Goal: Task Accomplishment & Management: Use online tool/utility

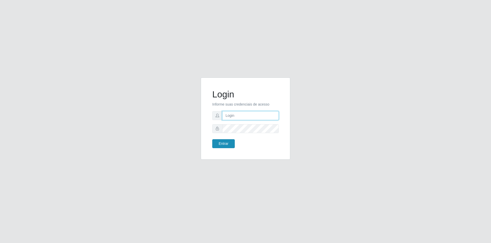
type input "[PERSON_NAME][EMAIL_ADDRESS][DOMAIN_NAME]"
click at [221, 142] on button "Entrar" at bounding box center [223, 143] width 22 height 9
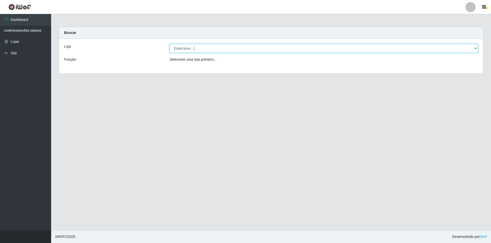
click at [230, 51] on select "[Selecione...] Extrabom - Loja 01 Centro de Distribuição" at bounding box center [323, 48] width 308 height 9
select select "435"
click at [169, 44] on select "[Selecione...] Extrabom - Loja 01 Centro de Distribuição" at bounding box center [323, 48] width 308 height 9
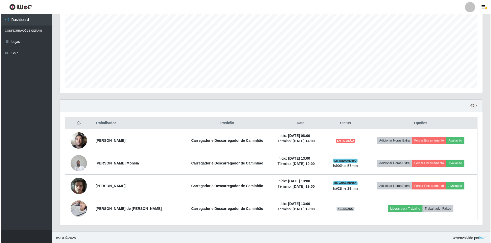
scroll to position [96, 0]
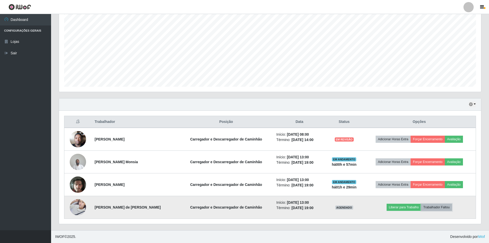
click at [431, 210] on button "Trabalhador Faltou" at bounding box center [436, 207] width 31 height 7
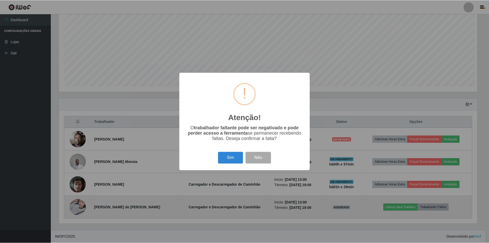
scroll to position [106, 420]
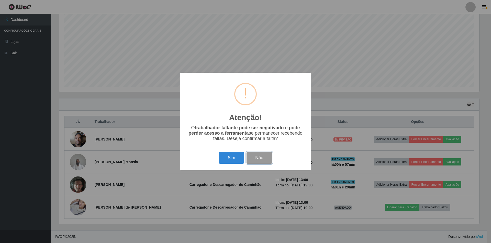
click at [263, 158] on button "Não" at bounding box center [258, 158] width 25 height 12
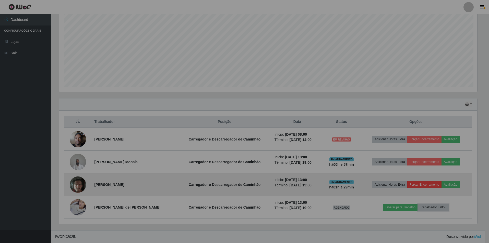
scroll to position [106, 422]
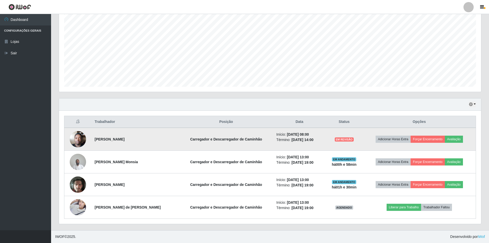
click at [340, 139] on span "EM REVISÃO" at bounding box center [344, 140] width 19 height 4
click at [425, 139] on button "Forçar Encerramento" at bounding box center [428, 139] width 34 height 7
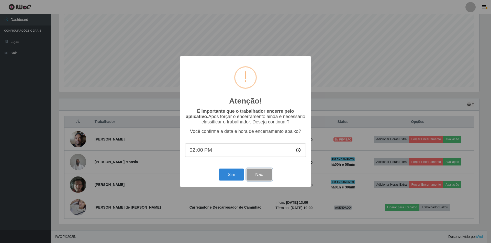
click at [271, 176] on button "Não" at bounding box center [258, 175] width 25 height 12
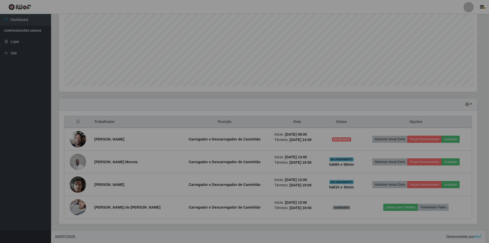
scroll to position [106, 422]
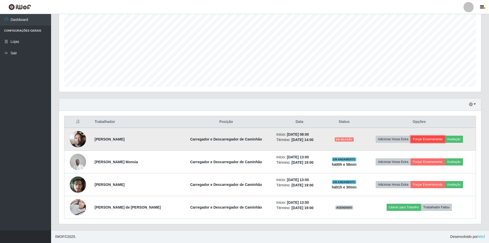
click at [433, 142] on button "Forçar Encerramento" at bounding box center [428, 139] width 34 height 7
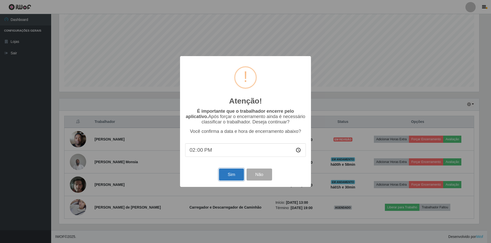
click at [225, 174] on button "Sim" at bounding box center [231, 175] width 25 height 12
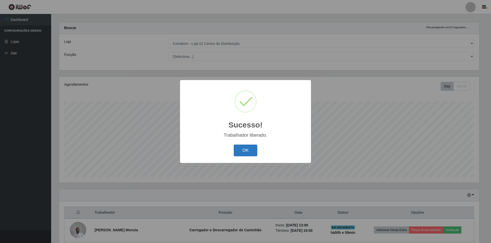
click at [241, 153] on button "OK" at bounding box center [245, 151] width 24 height 12
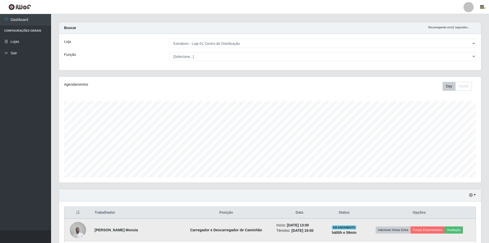
scroll to position [73, 0]
